Goal: Information Seeking & Learning: Learn about a topic

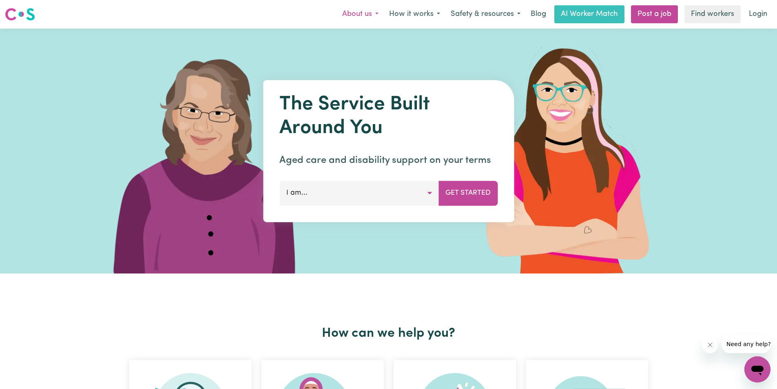
click at [298, 13] on button "About us" at bounding box center [360, 14] width 47 height 17
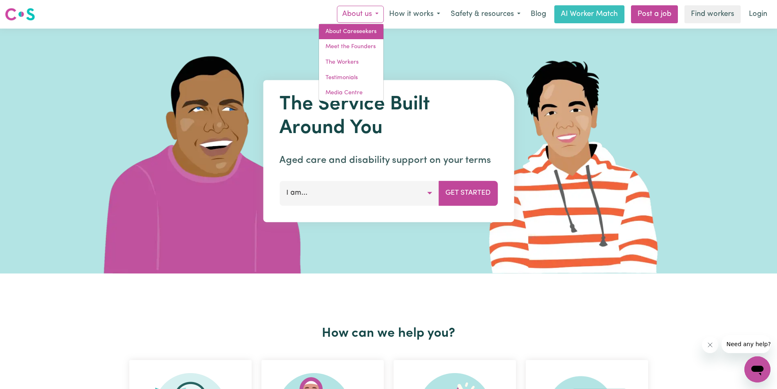
click at [298, 38] on link "About Careseekers" at bounding box center [351, 31] width 64 height 15
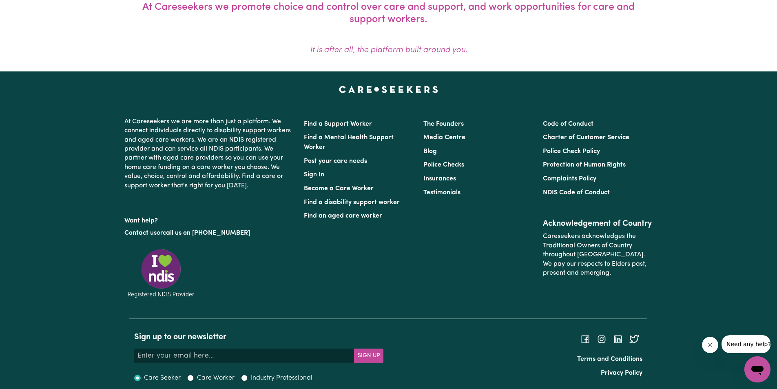
scroll to position [679, 0]
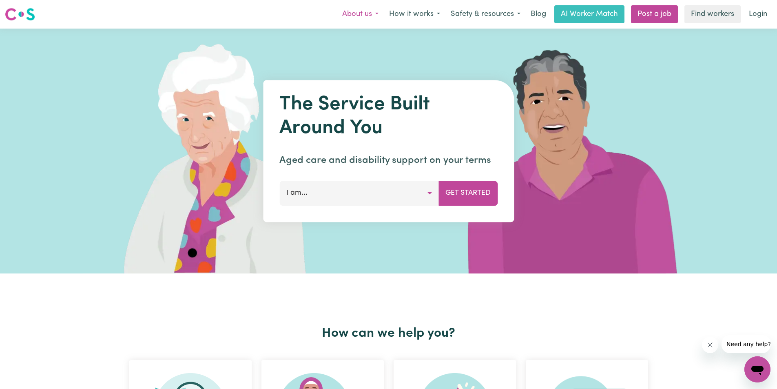
click at [372, 14] on button "About us" at bounding box center [360, 14] width 47 height 17
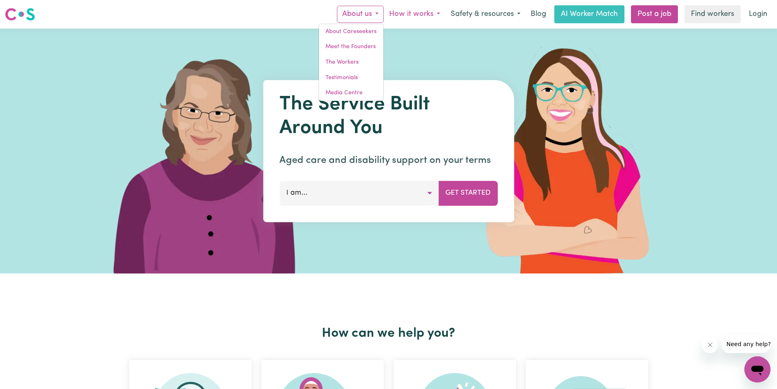
click at [402, 7] on button "How it works" at bounding box center [415, 14] width 62 height 17
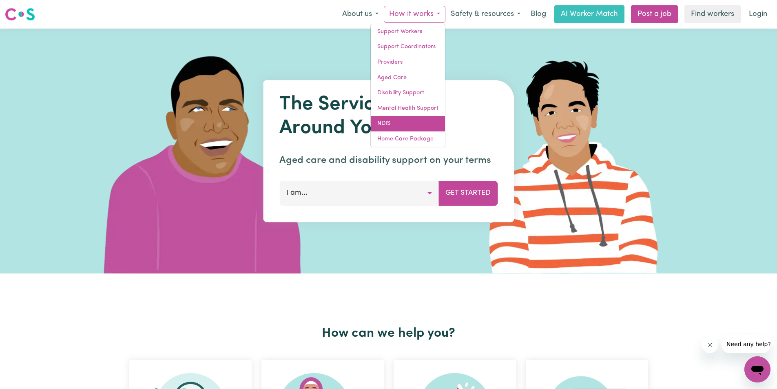
click at [410, 124] on link "NDIS" at bounding box center [408, 123] width 74 height 15
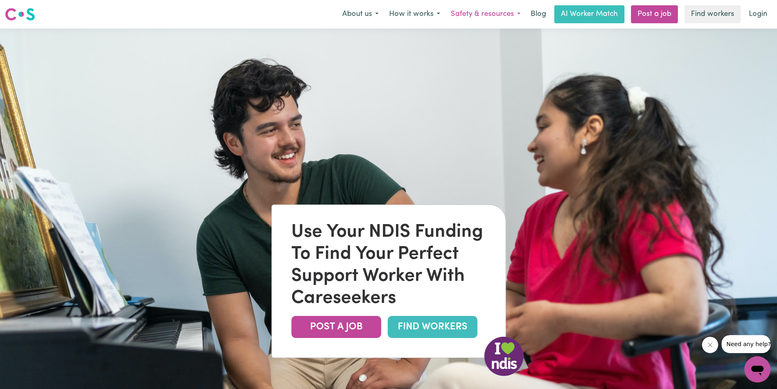
click at [492, 14] on button "Safety & resources" at bounding box center [485, 14] width 80 height 17
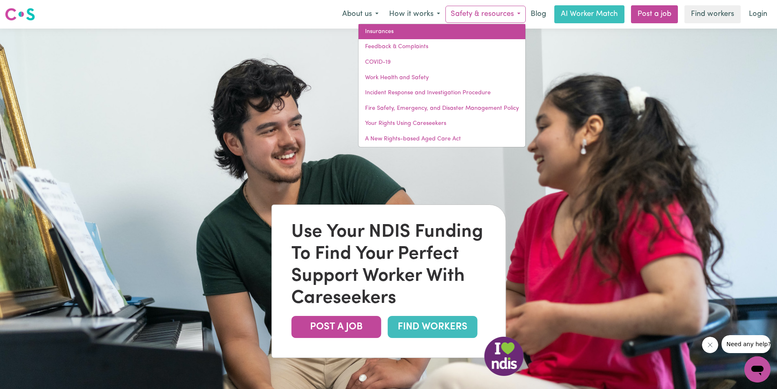
click at [399, 34] on link "Insurances" at bounding box center [441, 31] width 167 height 15
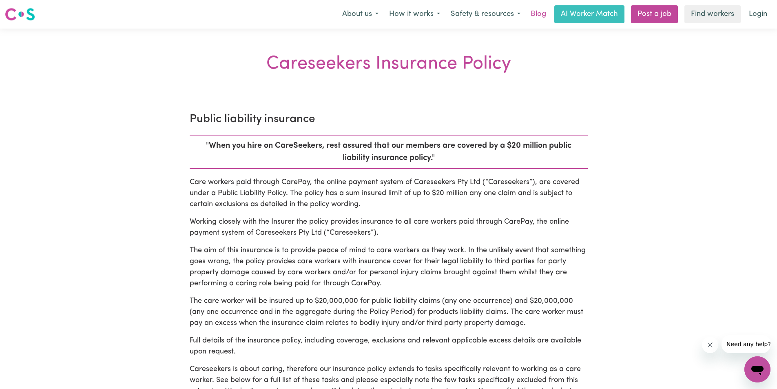
click at [536, 20] on link "Blog" at bounding box center [538, 14] width 25 height 18
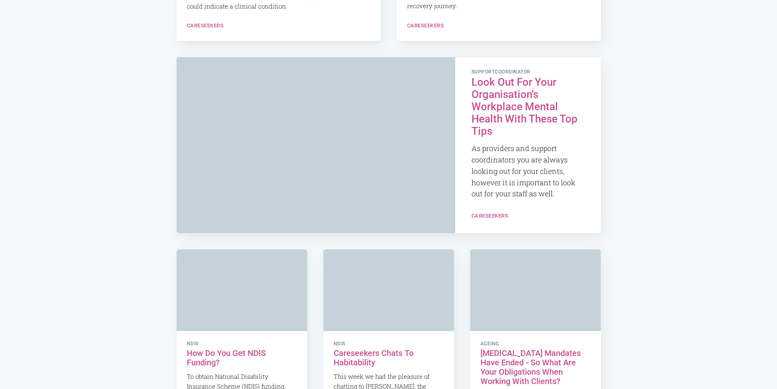
scroll to position [7169, 0]
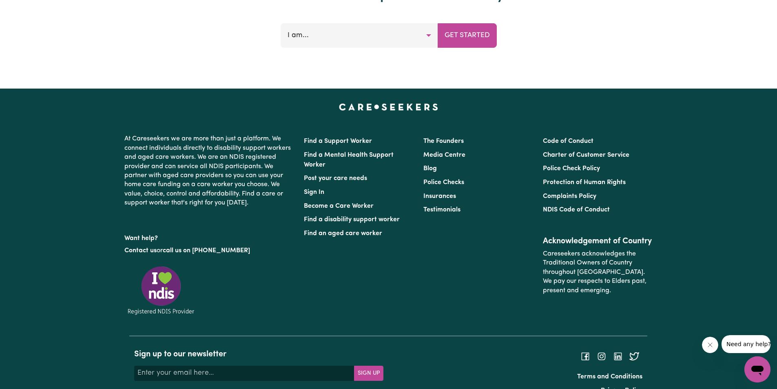
scroll to position [3513, 0]
